Goal: Task Accomplishment & Management: Use online tool/utility

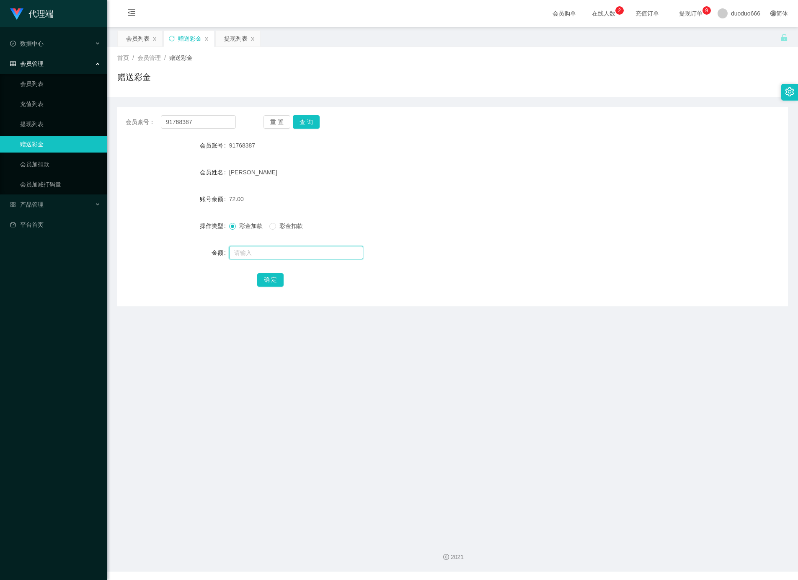
click at [261, 255] on input "text" at bounding box center [296, 252] width 134 height 13
type input "8"
click at [272, 282] on button "确 定" at bounding box center [270, 279] width 27 height 13
click at [276, 251] on input "text" at bounding box center [296, 252] width 134 height 13
type input "8"
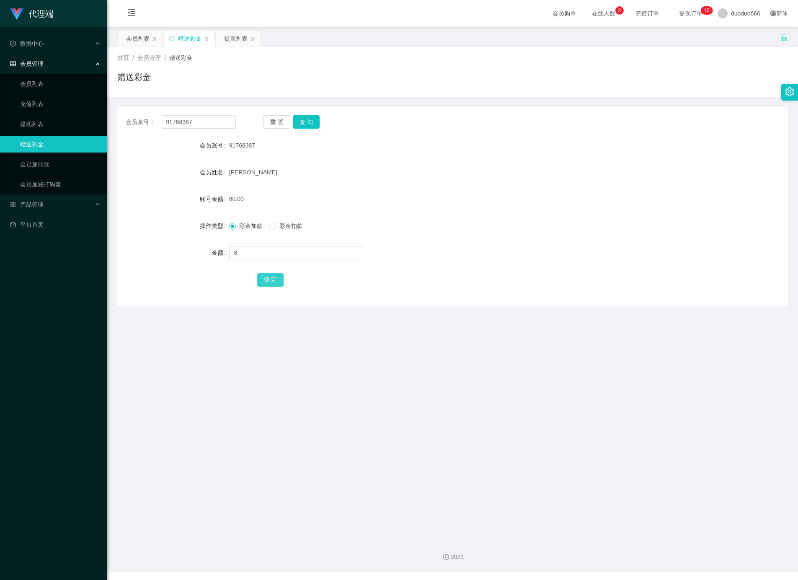
click at [268, 279] on button "确 定" at bounding box center [270, 279] width 27 height 13
click at [40, 120] on link "提现列表" at bounding box center [60, 124] width 80 height 17
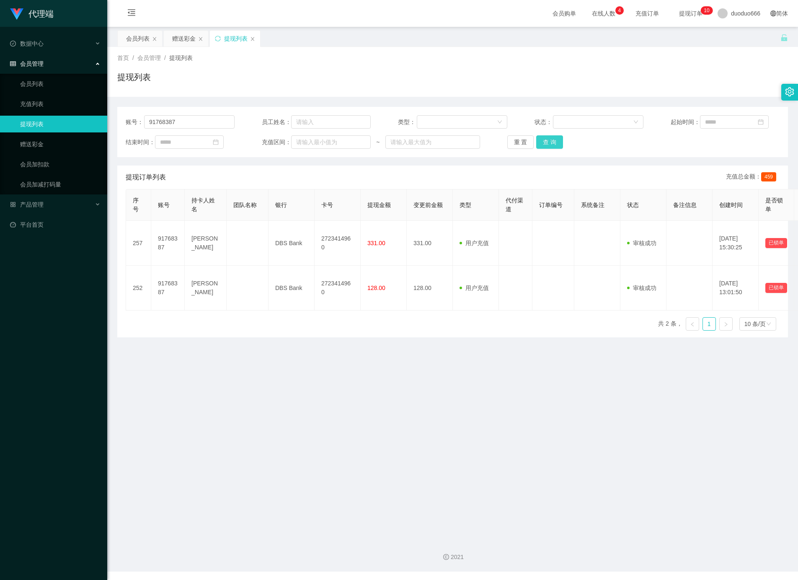
click at [550, 141] on button "查 询" at bounding box center [549, 141] width 27 height 13
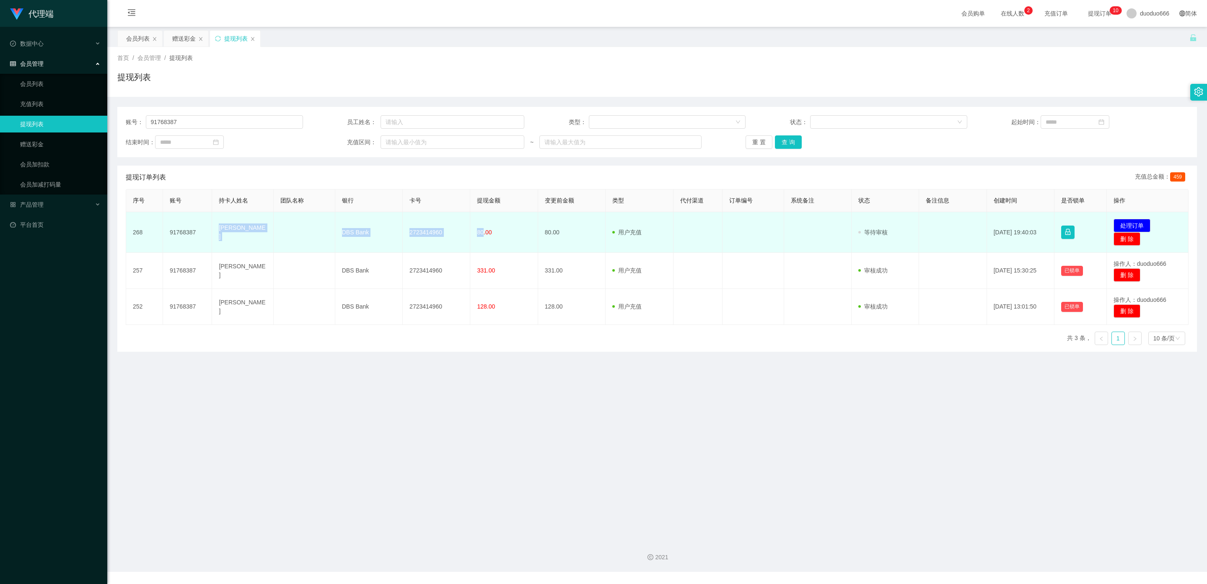
drag, startPoint x: 479, startPoint y: 229, endPoint x: 215, endPoint y: 233, distance: 264.0
click at [215, 233] on tr "268 91768387 Tang ka kwan emily DBS Bank 2723414960 80.00 80.00 用户充值 人工扣款 审核驳回 …" at bounding box center [657, 232] width 1062 height 41
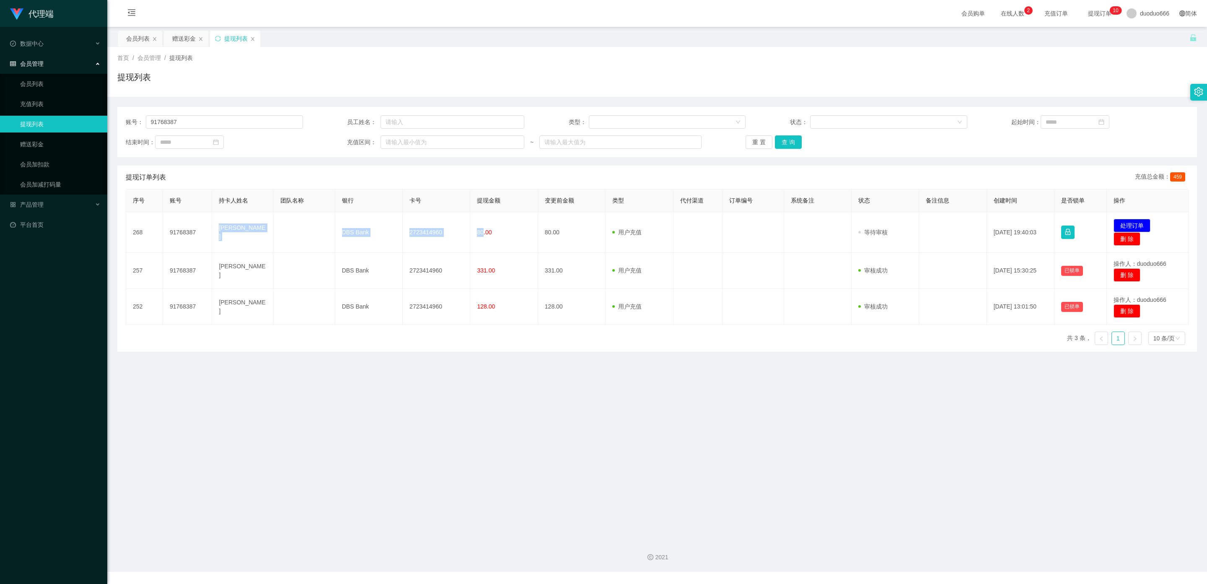
copy tr "Tang ka kwan emily DBS Bank 2723414960 80"
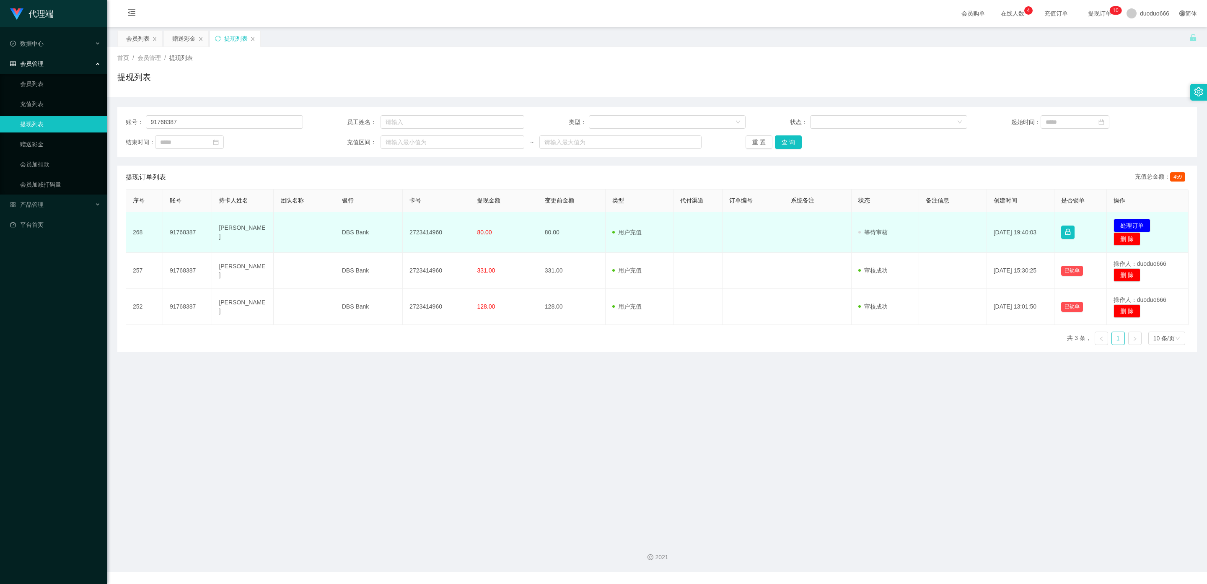
click at [496, 237] on td "80.00" at bounding box center [503, 232] width 67 height 41
click at [798, 228] on button "处理订单" at bounding box center [1131, 225] width 37 height 13
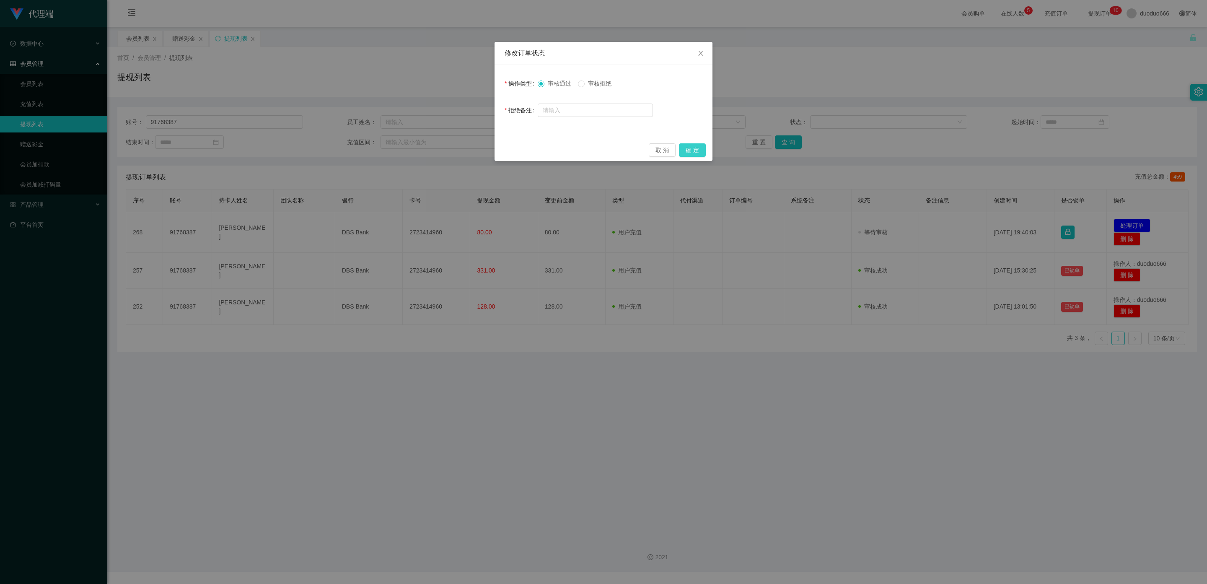
click at [695, 150] on button "确 定" at bounding box center [692, 149] width 27 height 13
